Goal: Information Seeking & Learning: Check status

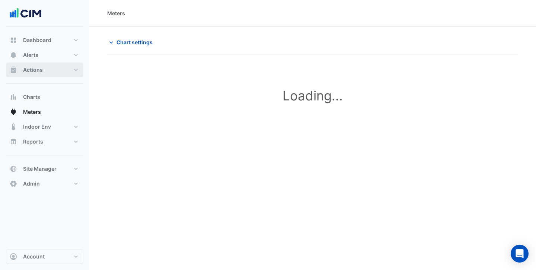
click at [41, 65] on button "Actions" at bounding box center [44, 70] width 77 height 15
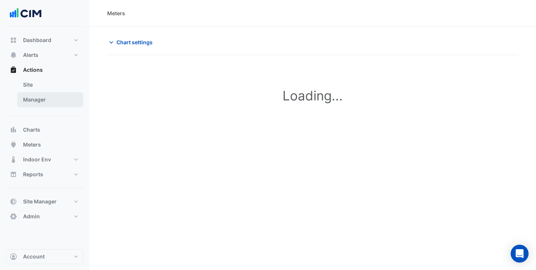
click at [45, 96] on link "Manager" at bounding box center [50, 99] width 66 height 15
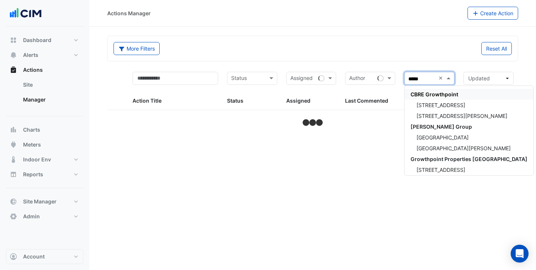
type input "******"
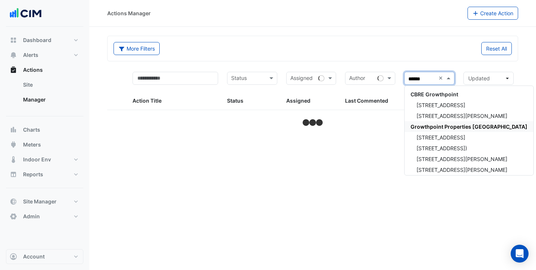
click at [444, 125] on span "Growthpoint Properties Australia" at bounding box center [468, 127] width 117 height 6
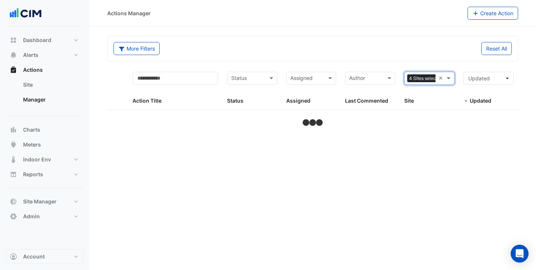
select select "***"
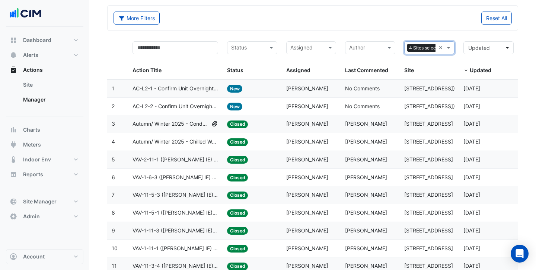
scroll to position [40, 0]
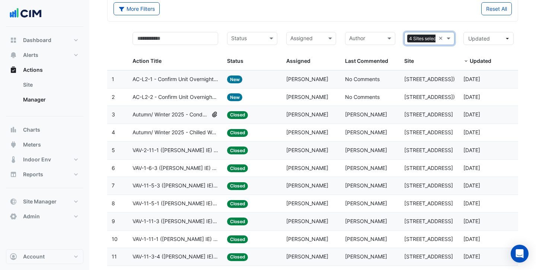
click at [275, 116] on div "Status: Closed" at bounding box center [252, 115] width 50 height 9
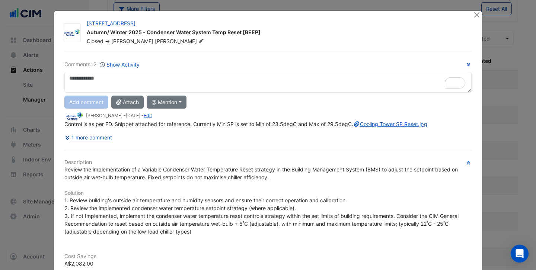
click at [84, 144] on button "1 more comment" at bounding box center [88, 137] width 48 height 13
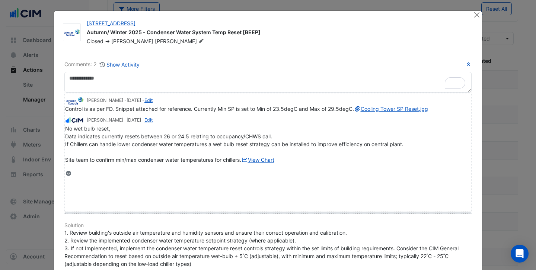
drag, startPoint x: 81, startPoint y: 176, endPoint x: 83, endPoint y: 209, distance: 33.2
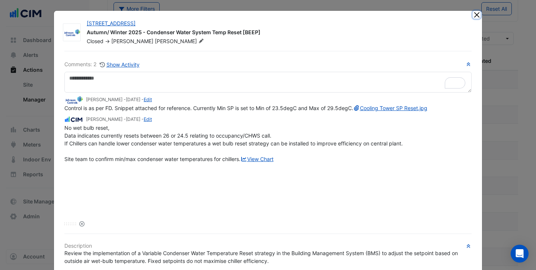
click at [478, 15] on button "Close" at bounding box center [477, 15] width 8 height 8
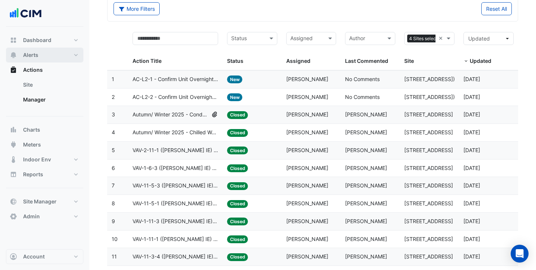
click at [31, 54] on span "Alerts" at bounding box center [30, 54] width 15 height 7
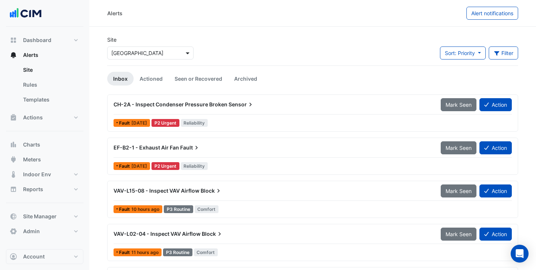
click at [187, 50] on span at bounding box center [188, 53] width 9 height 8
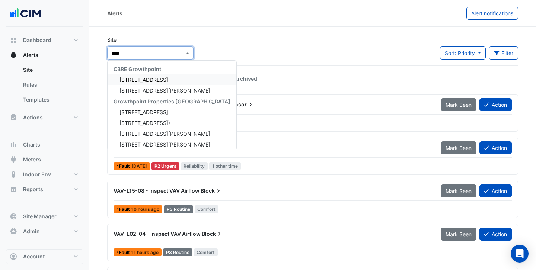
type input "*****"
click at [162, 114] on span "15 Green Square Close" at bounding box center [143, 112] width 49 height 6
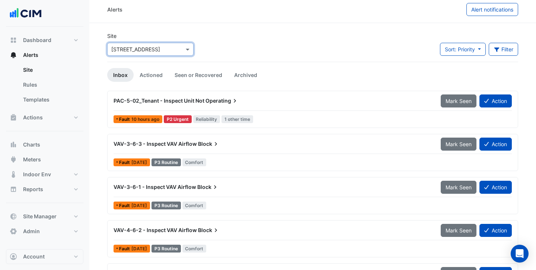
scroll to position [26, 0]
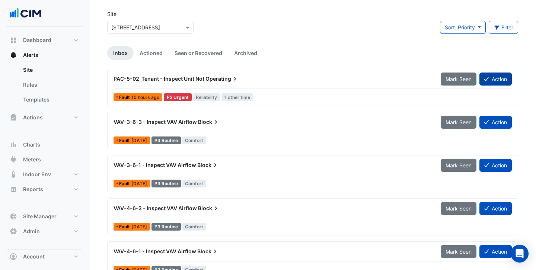
click at [496, 82] on button "Action" at bounding box center [495, 79] width 32 height 13
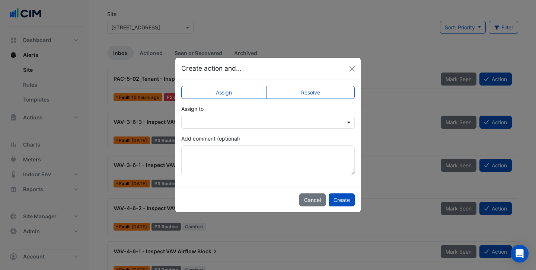
click at [347, 122] on span at bounding box center [349, 122] width 9 height 8
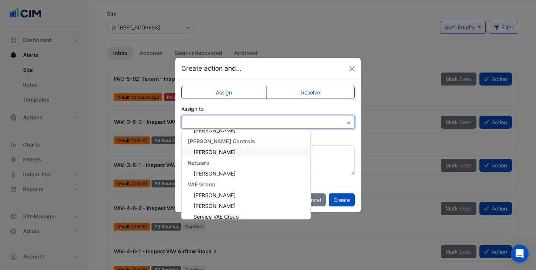
scroll to position [132, 0]
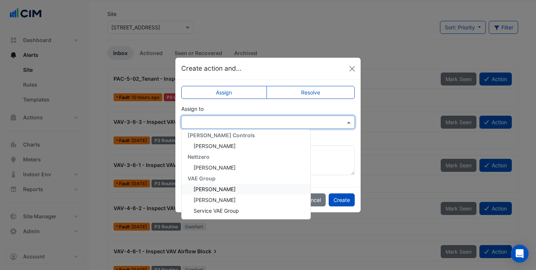
click at [229, 193] on div "Michael Heyden" at bounding box center [246, 189] width 129 height 11
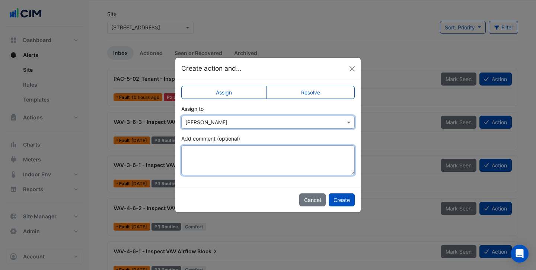
click at [226, 148] on textarea "Add comment (optional)" at bounding box center [267, 161] width 173 height 30
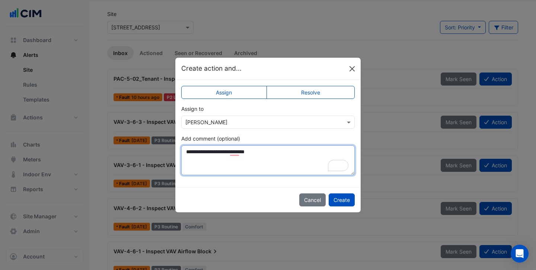
type textarea "**********"
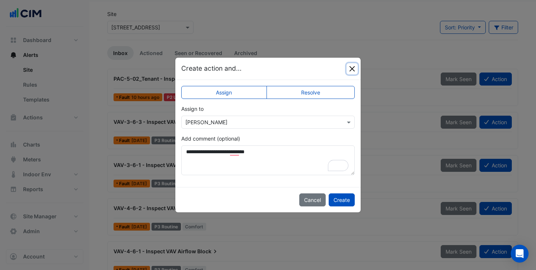
click at [351, 71] on button "Close" at bounding box center [351, 68] width 11 height 11
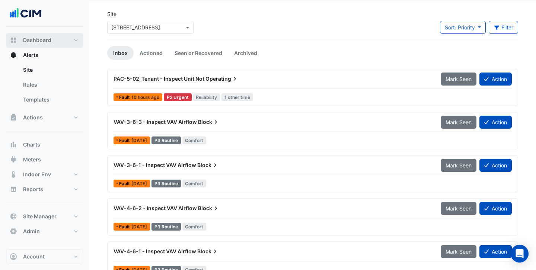
click at [29, 40] on span "Dashboard" at bounding box center [37, 39] width 28 height 7
select select "***"
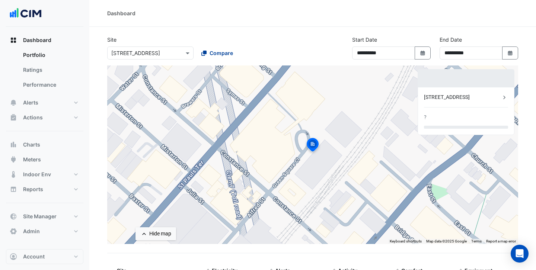
click at [212, 51] on span "Compare" at bounding box center [221, 53] width 23 height 8
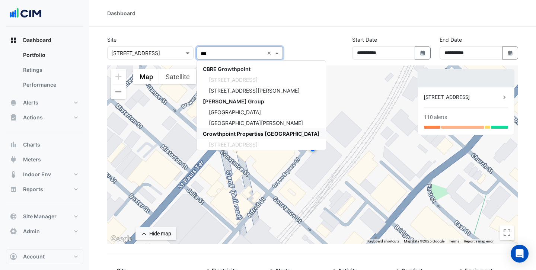
click at [221, 132] on span "Growthpoint Properties Australia" at bounding box center [261, 134] width 117 height 6
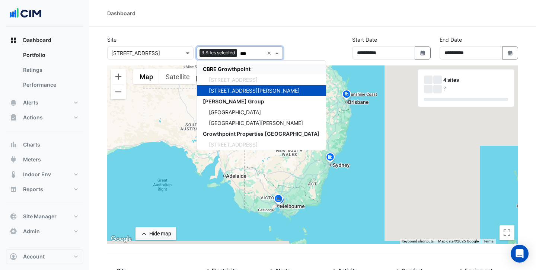
type input "***"
click at [284, 36] on div "Site × 15 Green Square Close 3 Sites selected *** × CBRE Growthpoint 15 Green S…" at bounding box center [195, 48] width 185 height 24
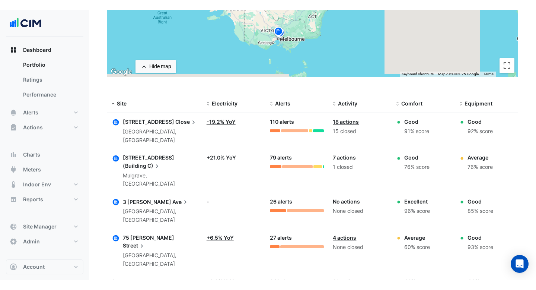
scroll to position [160, 0]
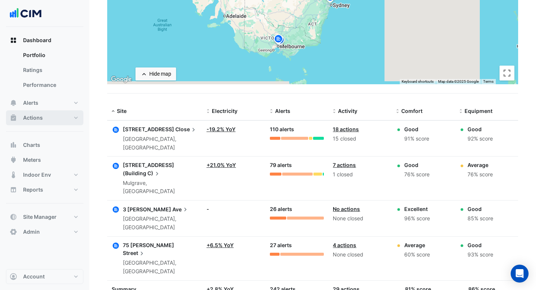
click at [33, 116] on span "Actions" at bounding box center [33, 117] width 20 height 7
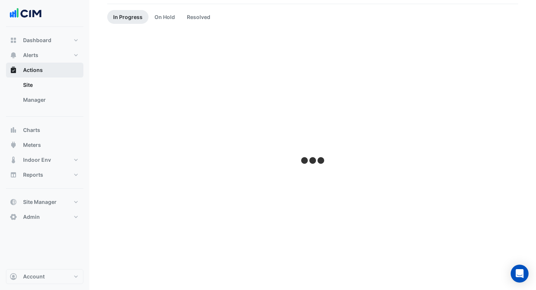
scroll to position [62, 0]
click at [43, 100] on link "Manager" at bounding box center [50, 99] width 66 height 15
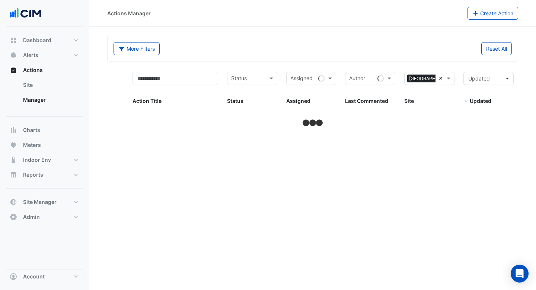
select select "***"
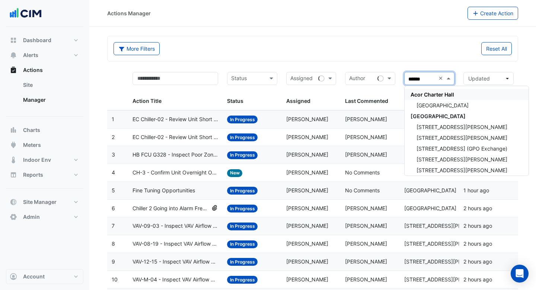
type input "*******"
click at [440, 114] on span "CBRE Charter Hall" at bounding box center [437, 116] width 55 height 6
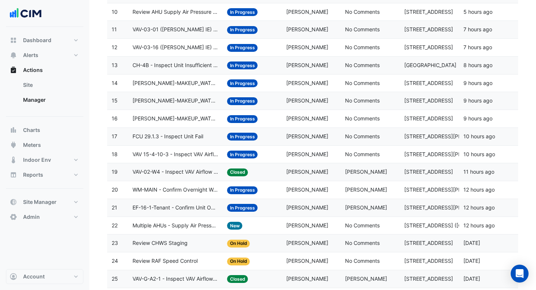
scroll to position [281, 0]
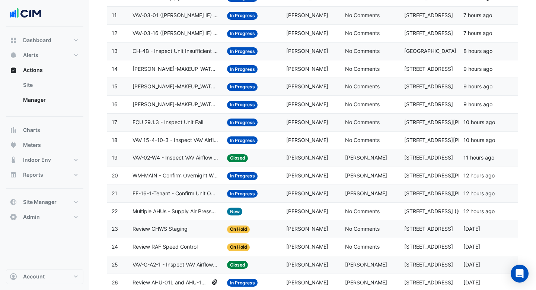
click at [185, 212] on span "Multiple AHUs - Supply Air Pressure Compliance (KPI)" at bounding box center [175, 211] width 86 height 9
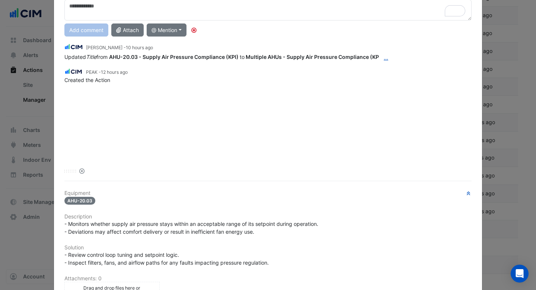
scroll to position [0, 0]
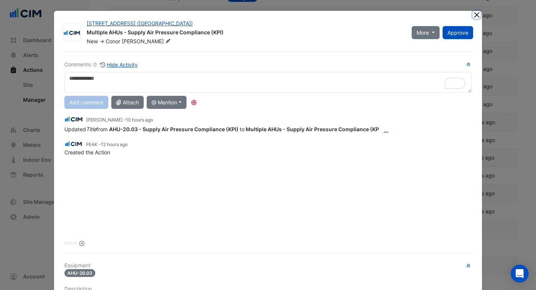
click at [478, 16] on button "Close" at bounding box center [477, 15] width 8 height 8
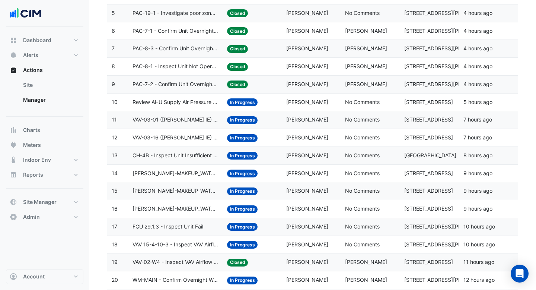
scroll to position [143, 0]
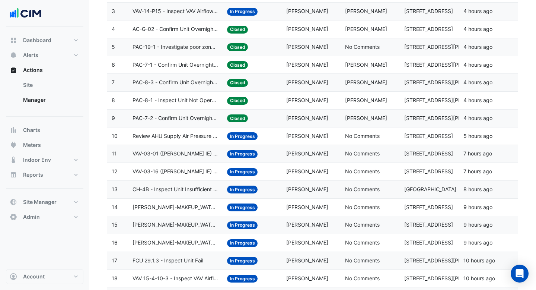
click at [185, 86] on span "PAC-8-3 - Confirm Unit Overnight Operation (Energy Waste)" at bounding box center [175, 82] width 86 height 9
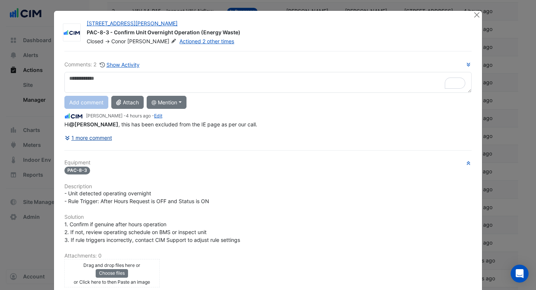
click at [102, 138] on button "1 more comment" at bounding box center [88, 137] width 48 height 13
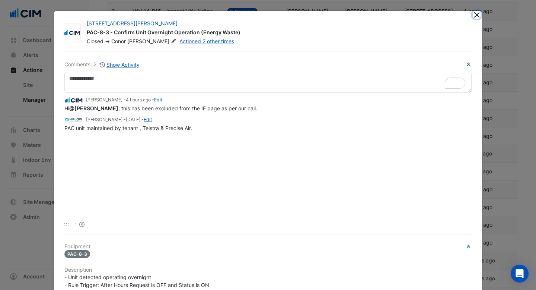
click at [477, 15] on button "Close" at bounding box center [477, 15] width 8 height 8
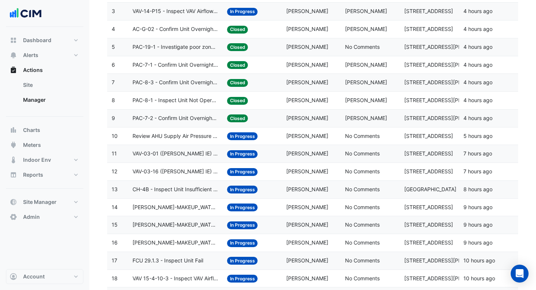
scroll to position [0, 0]
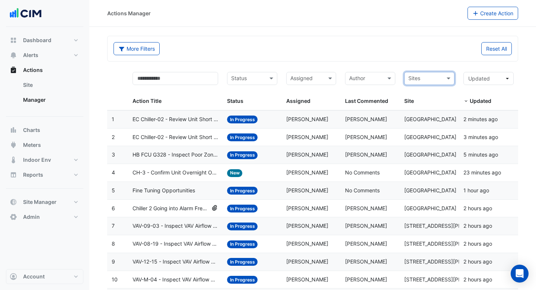
click at [196, 118] on span "EC Chiller-02 - Review Unit Short Cycling" at bounding box center [175, 119] width 86 height 9
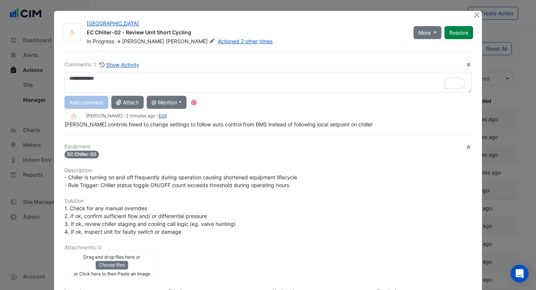
select select "***"
click at [476, 16] on button "Close" at bounding box center [477, 15] width 8 height 8
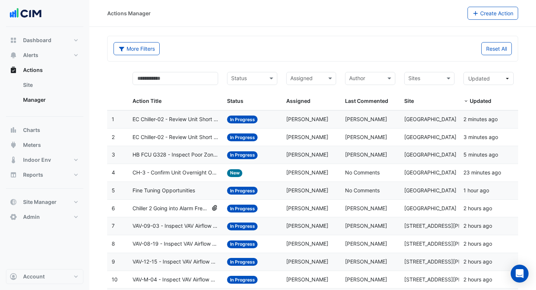
click at [309, 140] on div "Assigned: Eddie Reale" at bounding box center [311, 137] width 50 height 9
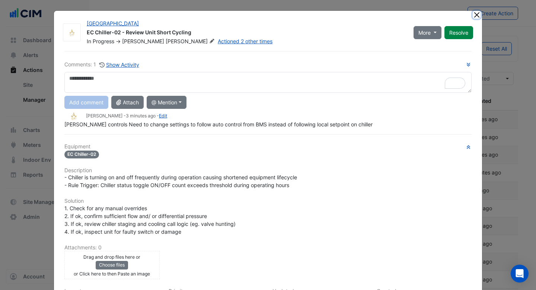
click at [479, 15] on button "Close" at bounding box center [477, 15] width 8 height 8
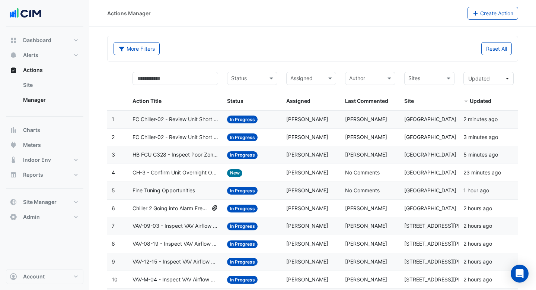
click at [187, 157] on span "HB FCU G328 - Inspect Poor Zone Temperature Control" at bounding box center [175, 154] width 86 height 9
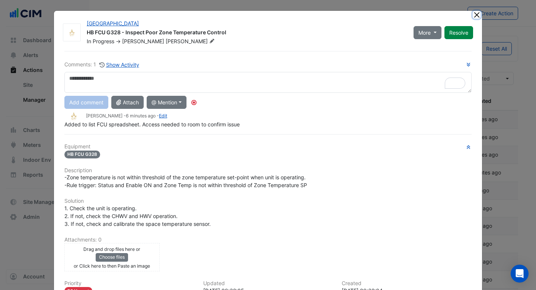
click at [477, 16] on button "Close" at bounding box center [477, 15] width 8 height 8
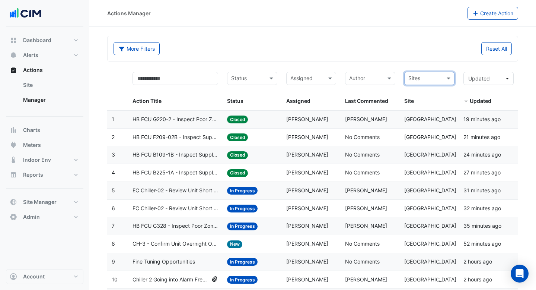
click at [198, 123] on datatable-body-cell "Action Title: HB FCU G220-2 - Inspect Poor Zone Temperature Control" at bounding box center [175, 119] width 95 height 17
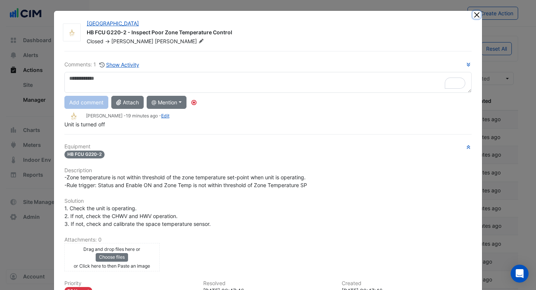
click at [478, 15] on button "Close" at bounding box center [477, 15] width 8 height 8
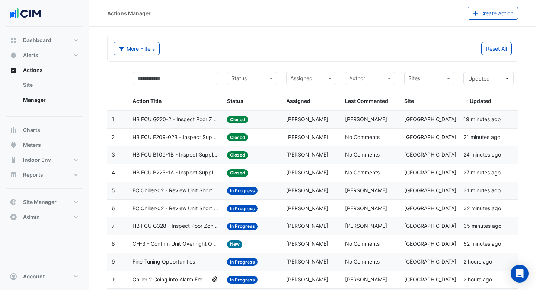
click at [192, 139] on span "HB FCU F209-02B - Inspect Supply Air Temperature Poor Control" at bounding box center [175, 137] width 86 height 9
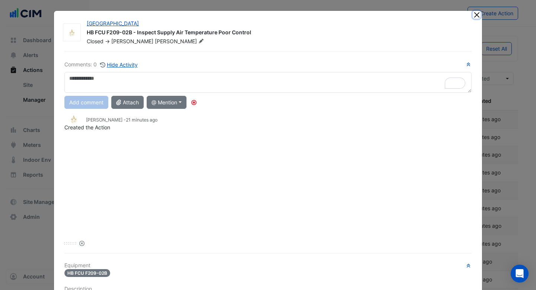
click at [476, 15] on button "Close" at bounding box center [477, 15] width 8 height 8
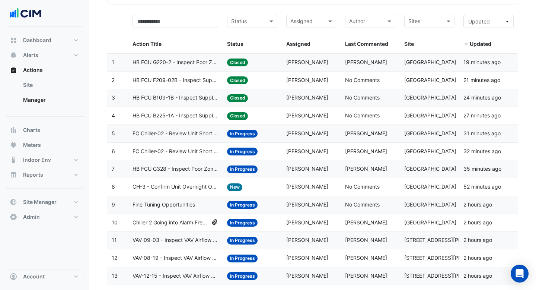
scroll to position [48, 0]
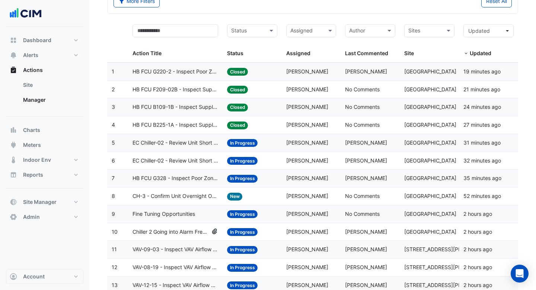
click at [176, 129] on span "HB FCU B225-1A - Inspect Supply Air Temperature Poor Control" at bounding box center [175, 125] width 86 height 9
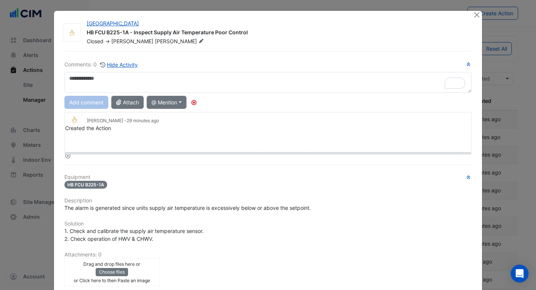
select select "***"
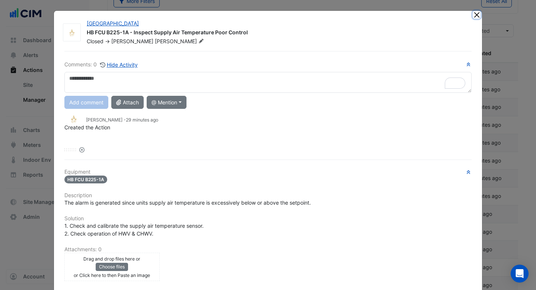
click at [478, 16] on button "Close" at bounding box center [477, 15] width 8 height 8
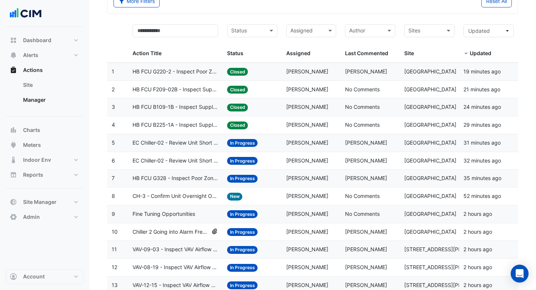
click at [174, 198] on span "CH-3 - Confirm Unit Overnight Operation (Energy Waste)" at bounding box center [175, 196] width 86 height 9
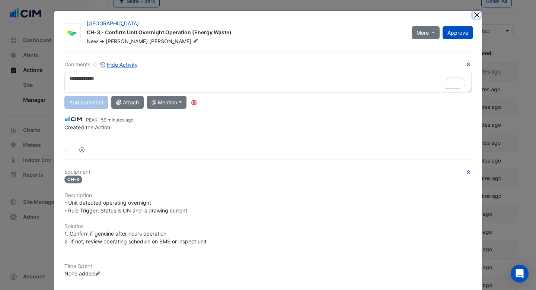
click at [476, 13] on button "Close" at bounding box center [477, 15] width 8 height 8
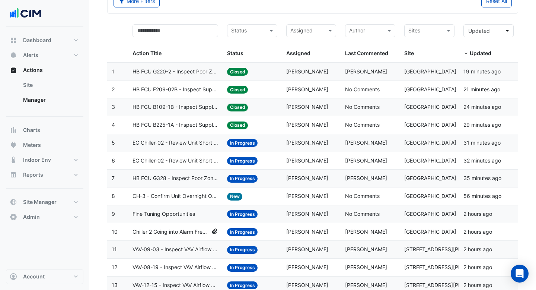
click at [175, 213] on span "Fine Tuning Opportunities" at bounding box center [163, 214] width 63 height 9
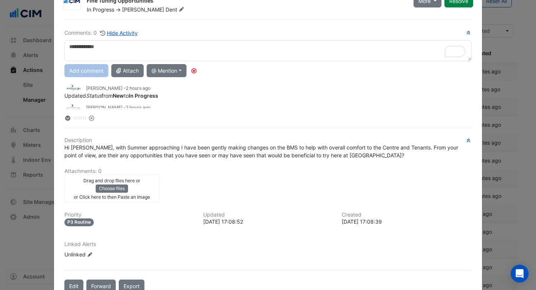
scroll to position [33, 0]
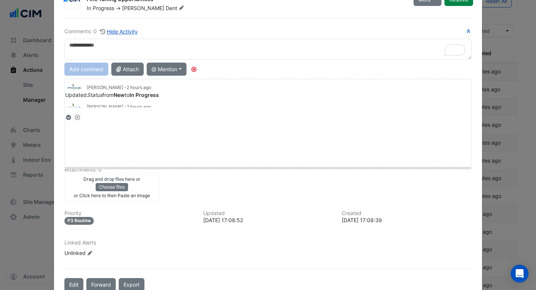
drag, startPoint x: 77, startPoint y: 116, endPoint x: 80, endPoint y: 171, distance: 54.8
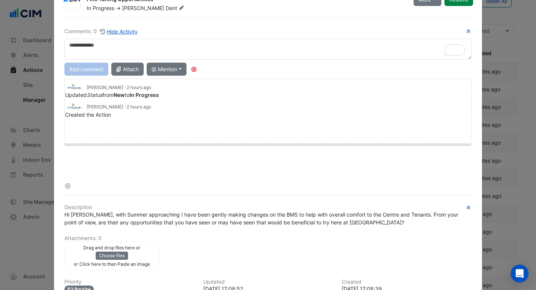
drag, startPoint x: 68, startPoint y: 184, endPoint x: 75, endPoint y: 141, distance: 43.8
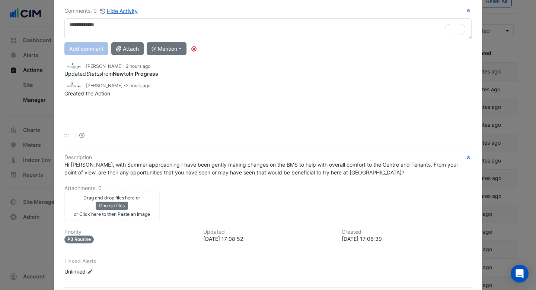
scroll to position [49, 0]
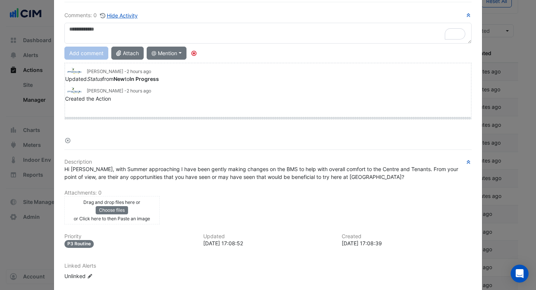
drag, startPoint x: 71, startPoint y: 139, endPoint x: 71, endPoint y: 115, distance: 23.8
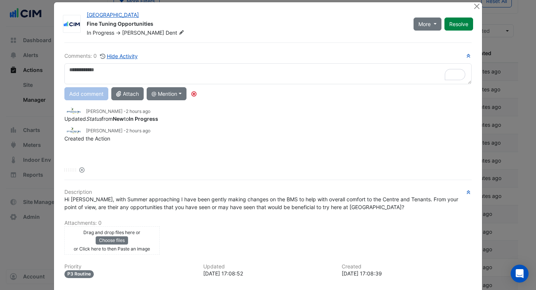
scroll to position [0, 0]
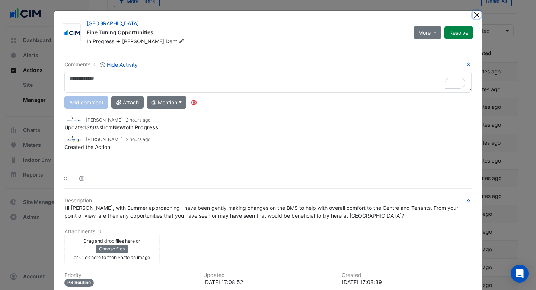
click at [479, 15] on button "Close" at bounding box center [477, 15] width 8 height 8
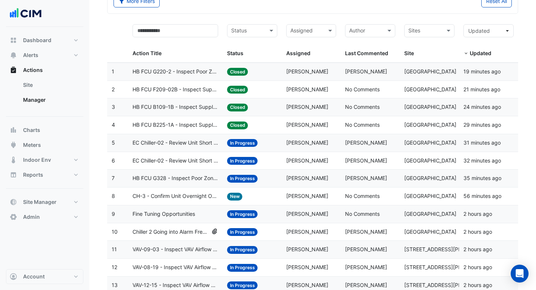
scroll to position [101, 0]
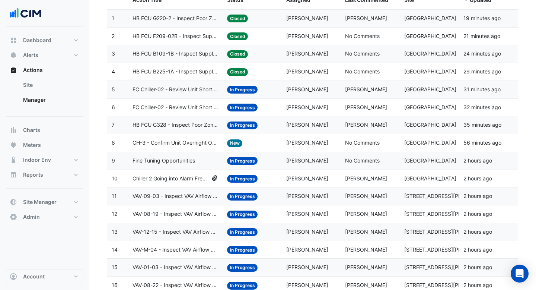
click at [159, 181] on span "Chiller 2 Going into Alarm Frequently" at bounding box center [170, 178] width 76 height 9
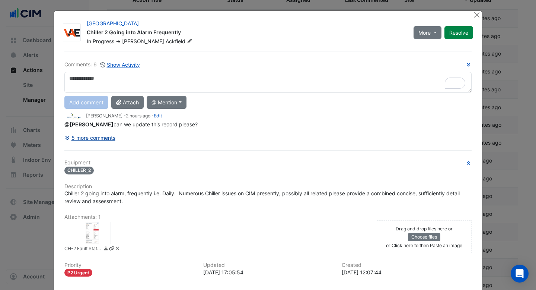
click at [106, 136] on button "5 more comments" at bounding box center [89, 137] width 51 height 13
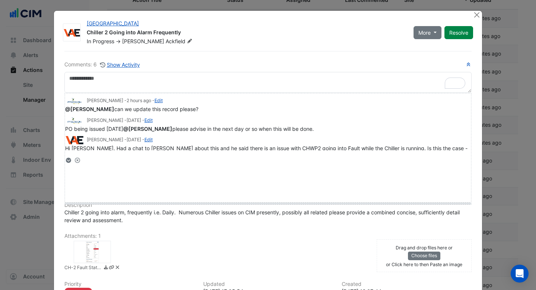
drag, startPoint x: 79, startPoint y: 160, endPoint x: 88, endPoint y: 201, distance: 42.2
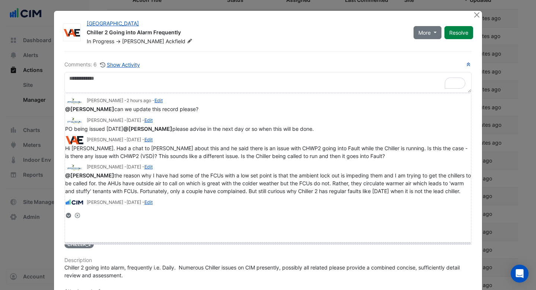
drag, startPoint x: 79, startPoint y: 214, endPoint x: 77, endPoint y: 240, distance: 26.5
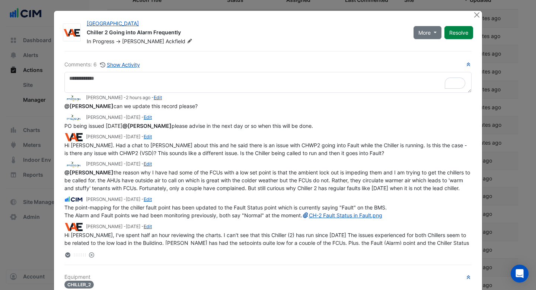
scroll to position [0, 0]
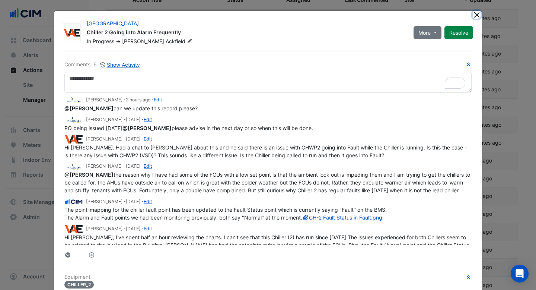
click at [475, 13] on button "Close" at bounding box center [477, 15] width 8 height 8
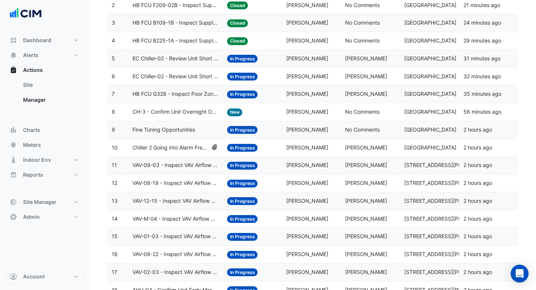
scroll to position [151, 0]
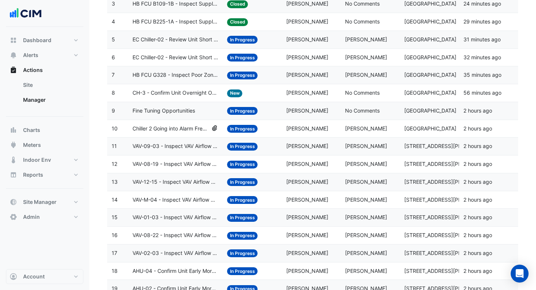
click at [162, 145] on span "VAV-09-03 - Inspect VAV Airflow Leak" at bounding box center [175, 146] width 86 height 9
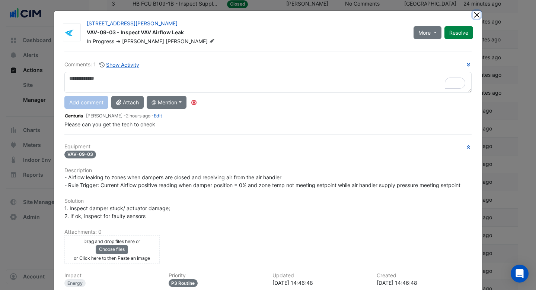
click at [478, 17] on button "Close" at bounding box center [477, 15] width 8 height 8
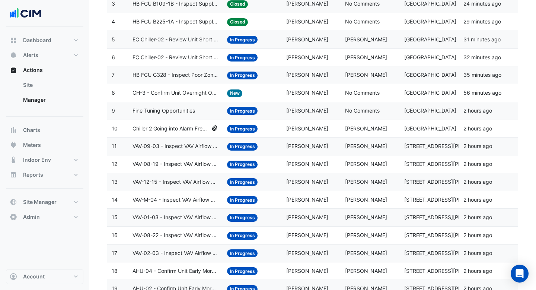
click at [155, 198] on span "VAV-M-04 - Inspect VAV Airflow Block" at bounding box center [175, 199] width 86 height 9
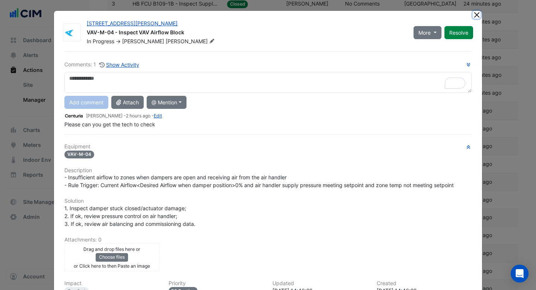
click at [479, 15] on button "Close" at bounding box center [477, 15] width 8 height 8
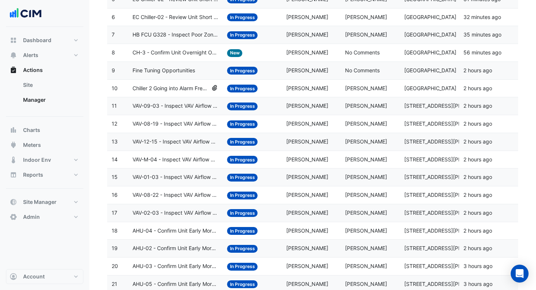
scroll to position [209, 0]
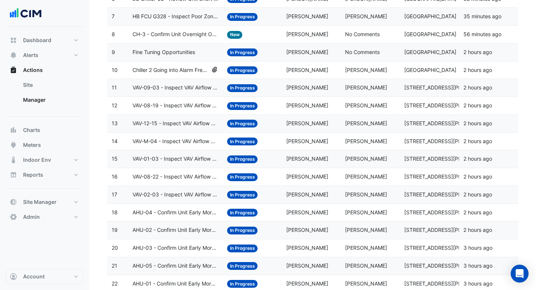
click at [179, 220] on datatable-body-cell "Action Title: AHU-04 - Confirm Unit Early Morning Operation (Energy Saving)" at bounding box center [175, 212] width 95 height 17
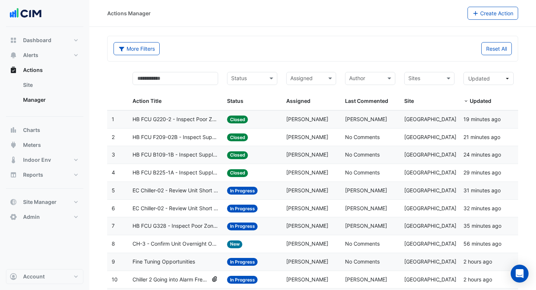
select select "***"
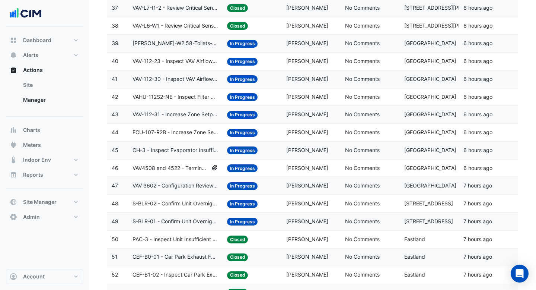
scroll to position [754, 0]
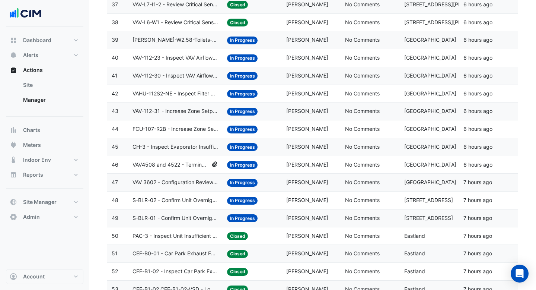
click at [167, 195] on datatable-body-cell "Action Title: S-BLR-02 - Confirm Unit Overnight Operation (Energy Waste)" at bounding box center [175, 199] width 95 height 17
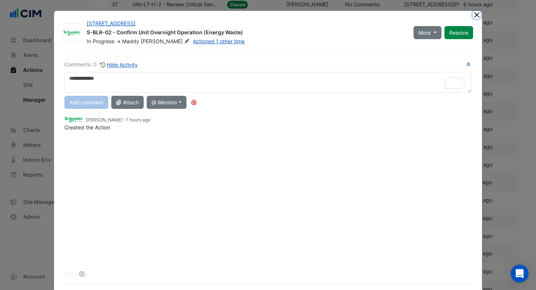
click at [475, 16] on button "Close" at bounding box center [477, 15] width 8 height 8
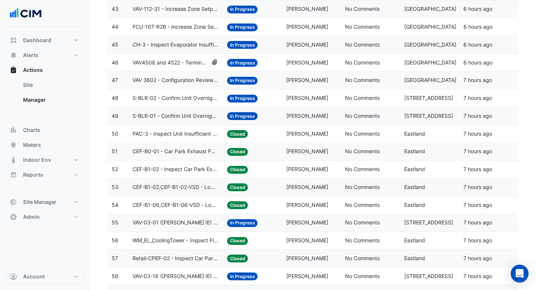
scroll to position [869, 0]
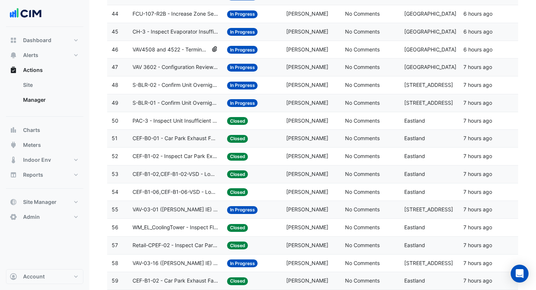
click at [153, 212] on span "VAV-03-01 ([PERSON_NAME] IE) - Review Critical Sensor Outside Range" at bounding box center [175, 209] width 86 height 9
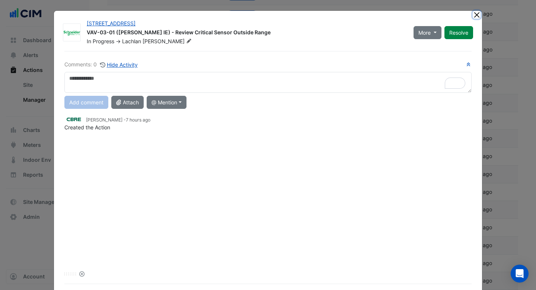
click at [477, 17] on button "Close" at bounding box center [477, 15] width 8 height 8
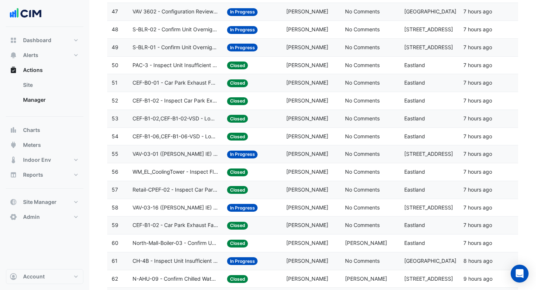
scroll to position [975, 0]
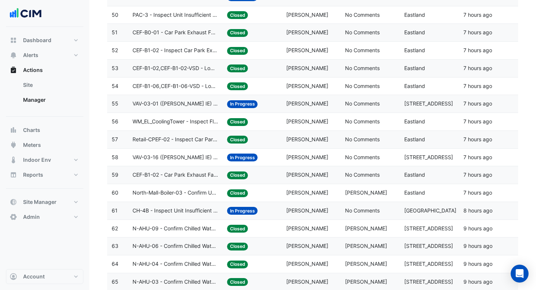
click at [170, 193] on span "North-Mall-Boiler-03 - Confirm Unit Overnight Operation (Energy Waste)" at bounding box center [175, 192] width 86 height 9
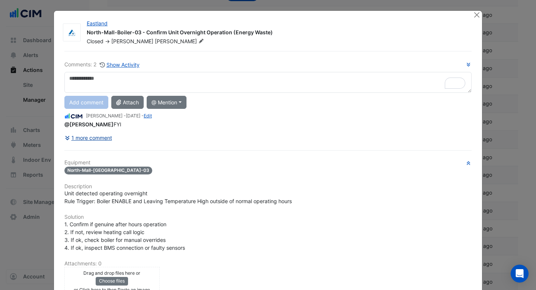
click at [103, 136] on button "1 more comment" at bounding box center [88, 137] width 48 height 13
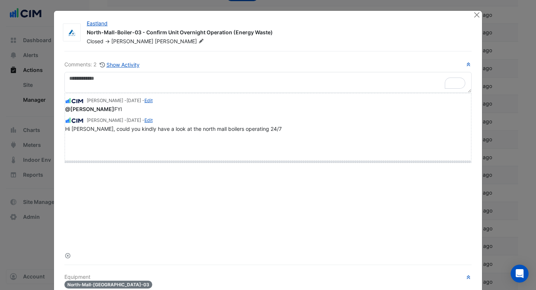
drag, startPoint x: 70, startPoint y: 255, endPoint x: 70, endPoint y: 159, distance: 95.6
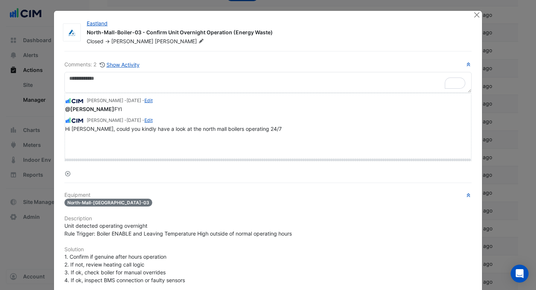
drag, startPoint x: 71, startPoint y: 171, endPoint x: 70, endPoint y: 156, distance: 14.9
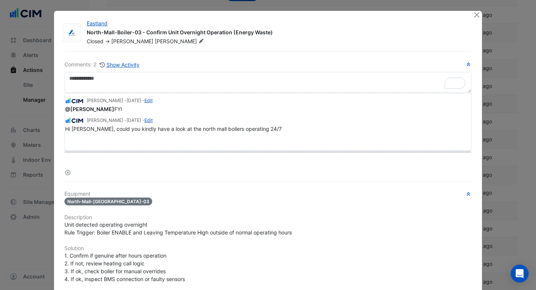
drag, startPoint x: 70, startPoint y: 170, endPoint x: 78, endPoint y: 139, distance: 32.0
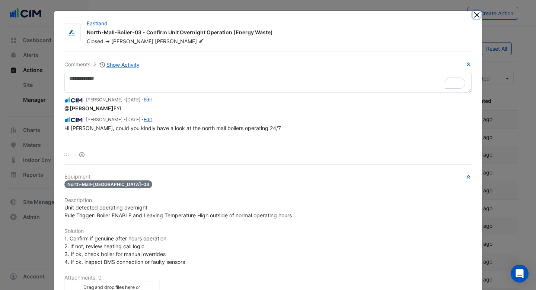
click at [474, 15] on button "Close" at bounding box center [477, 15] width 8 height 8
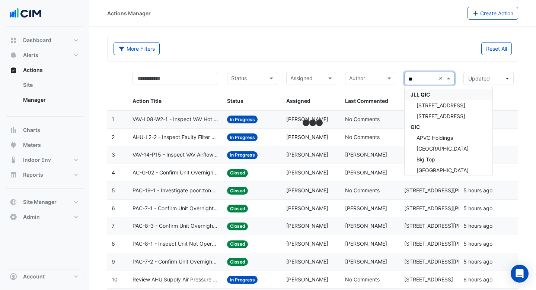
type input "***"
click at [421, 128] on div "QIC" at bounding box center [449, 126] width 88 height 11
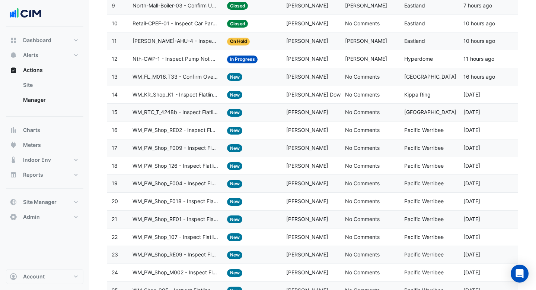
scroll to position [256, 0]
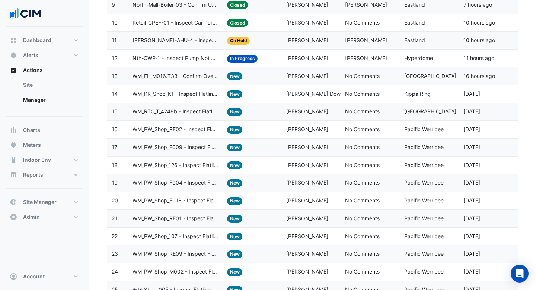
click at [302, 168] on div "Assigned: Paula Willcock" at bounding box center [311, 165] width 50 height 9
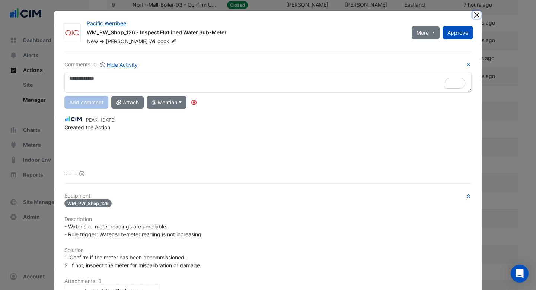
click at [477, 15] on button "Close" at bounding box center [477, 15] width 8 height 8
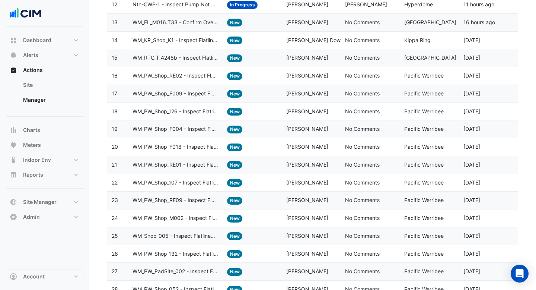
scroll to position [371, 0]
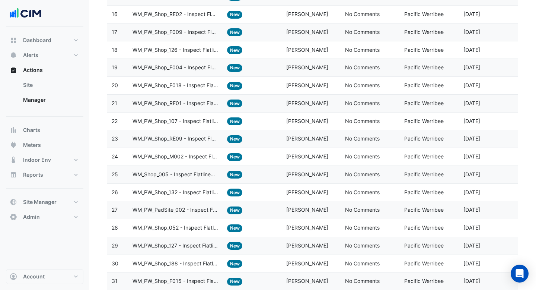
click at [282, 175] on datatable-body-cell "Assigned: Paula Willcock" at bounding box center [311, 174] width 59 height 17
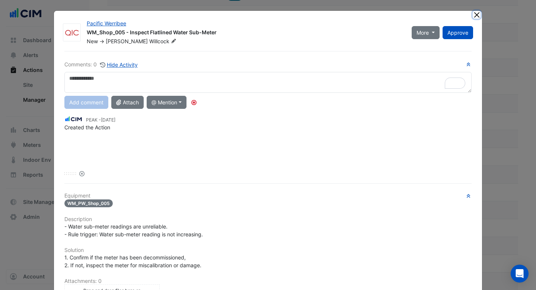
click at [477, 16] on button "Close" at bounding box center [477, 15] width 8 height 8
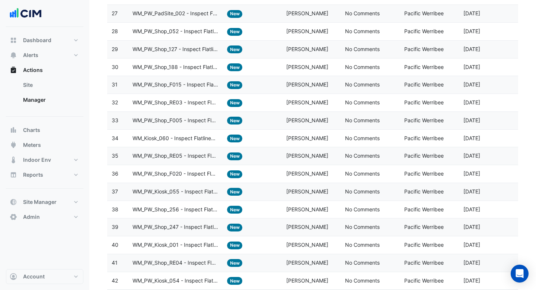
scroll to position [782, 0]
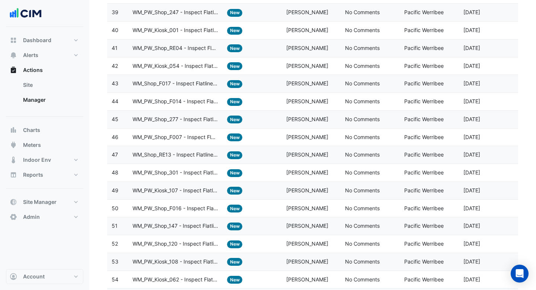
click at [188, 230] on span "WM_PW_Shop_147 - Inspect Flatlined Water Sub-Meter" at bounding box center [175, 225] width 86 height 9
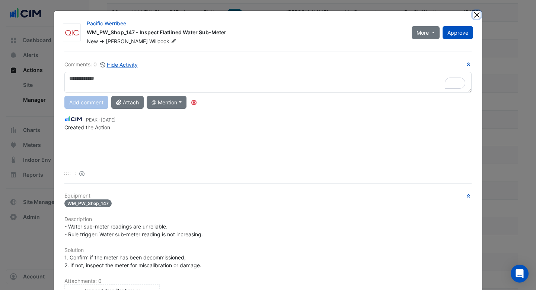
click at [477, 12] on button "Close" at bounding box center [477, 15] width 8 height 8
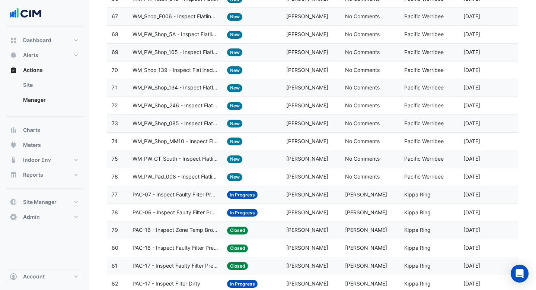
scroll to position [1294, 0]
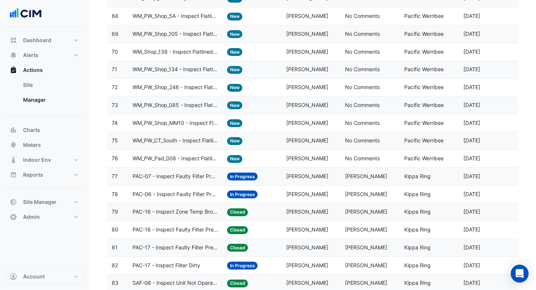
click at [174, 163] on datatable-body-cell "Action Title: WM_PW_Pad_008 - Inspect Flatlined Water Sub-Meter" at bounding box center [175, 158] width 95 height 17
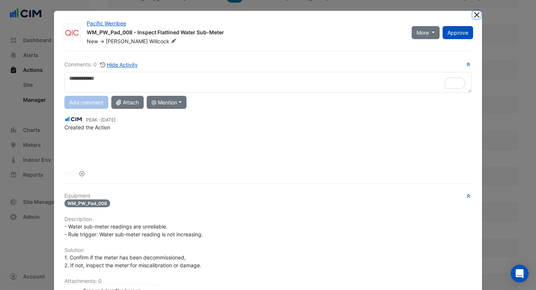
click at [477, 13] on button "Close" at bounding box center [477, 15] width 8 height 8
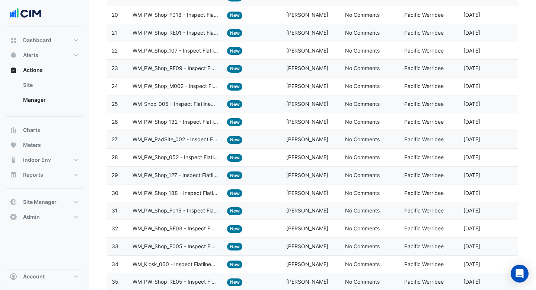
scroll to position [490, 0]
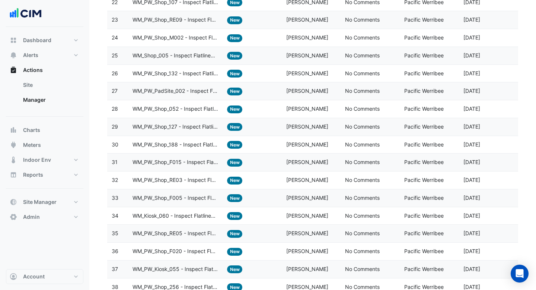
click at [159, 240] on datatable-body-cell "Action Title: WM_PW_Shop_RE05 - Inspect Flatlined Water Sub-Meter" at bounding box center [175, 232] width 95 height 17
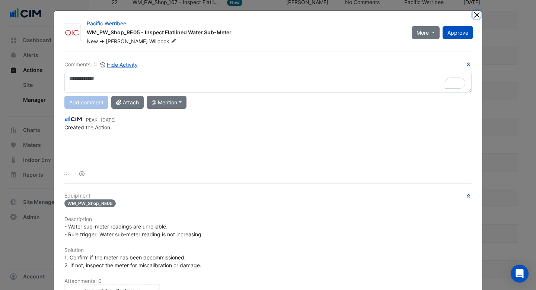
click at [477, 14] on button "Close" at bounding box center [477, 15] width 8 height 8
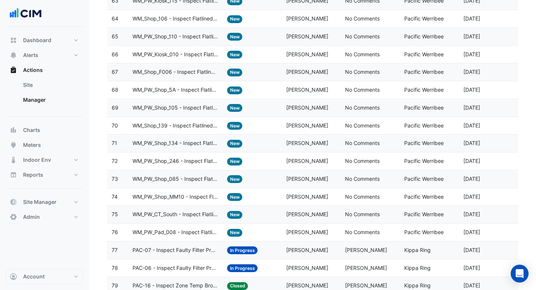
scroll to position [1277, 0]
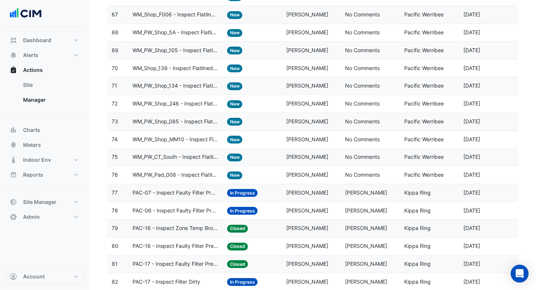
click at [157, 194] on span "PAC-07 - Inspect Faulty Filter Pressure Sensor" at bounding box center [175, 192] width 86 height 9
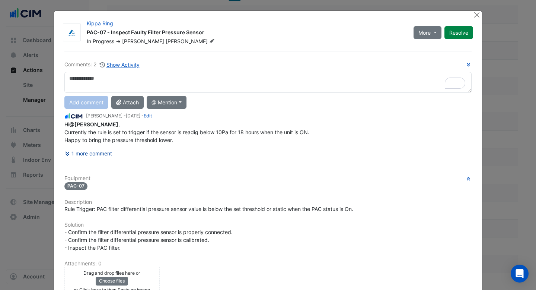
click at [99, 153] on button "1 more comment" at bounding box center [88, 153] width 48 height 13
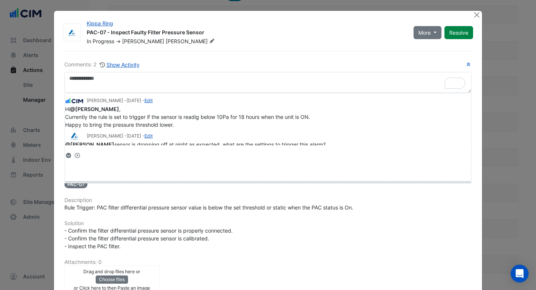
drag, startPoint x: 83, startPoint y: 154, endPoint x: 81, endPoint y: 182, distance: 28.0
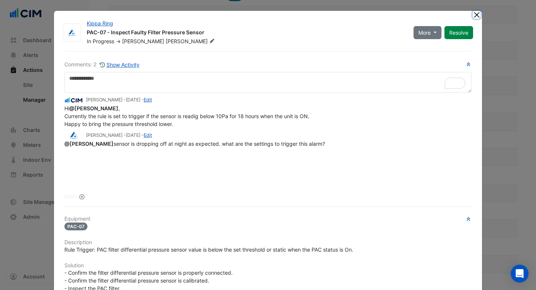
click at [476, 15] on button "Close" at bounding box center [477, 15] width 8 height 8
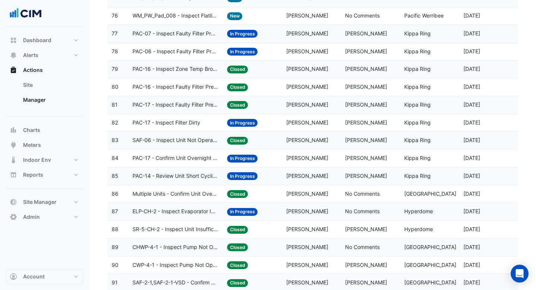
scroll to position [1546, 0]
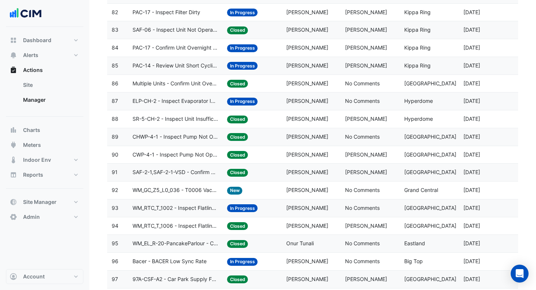
click at [180, 242] on span "WM_EL_R-20-PancakeParlour - Confirm Overnight Water Consumption" at bounding box center [175, 243] width 86 height 9
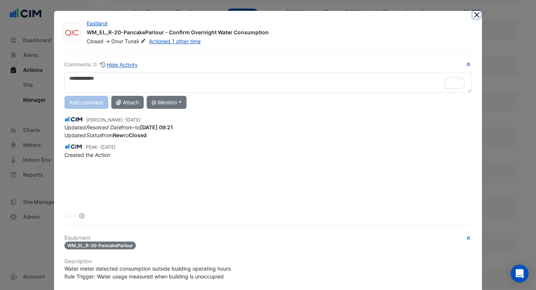
click at [477, 11] on button "Close" at bounding box center [477, 15] width 8 height 8
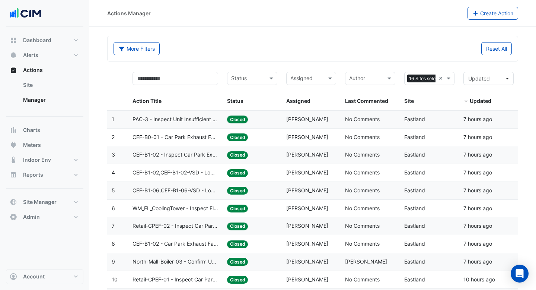
select select "***"
